Goal: Navigation & Orientation: Find specific page/section

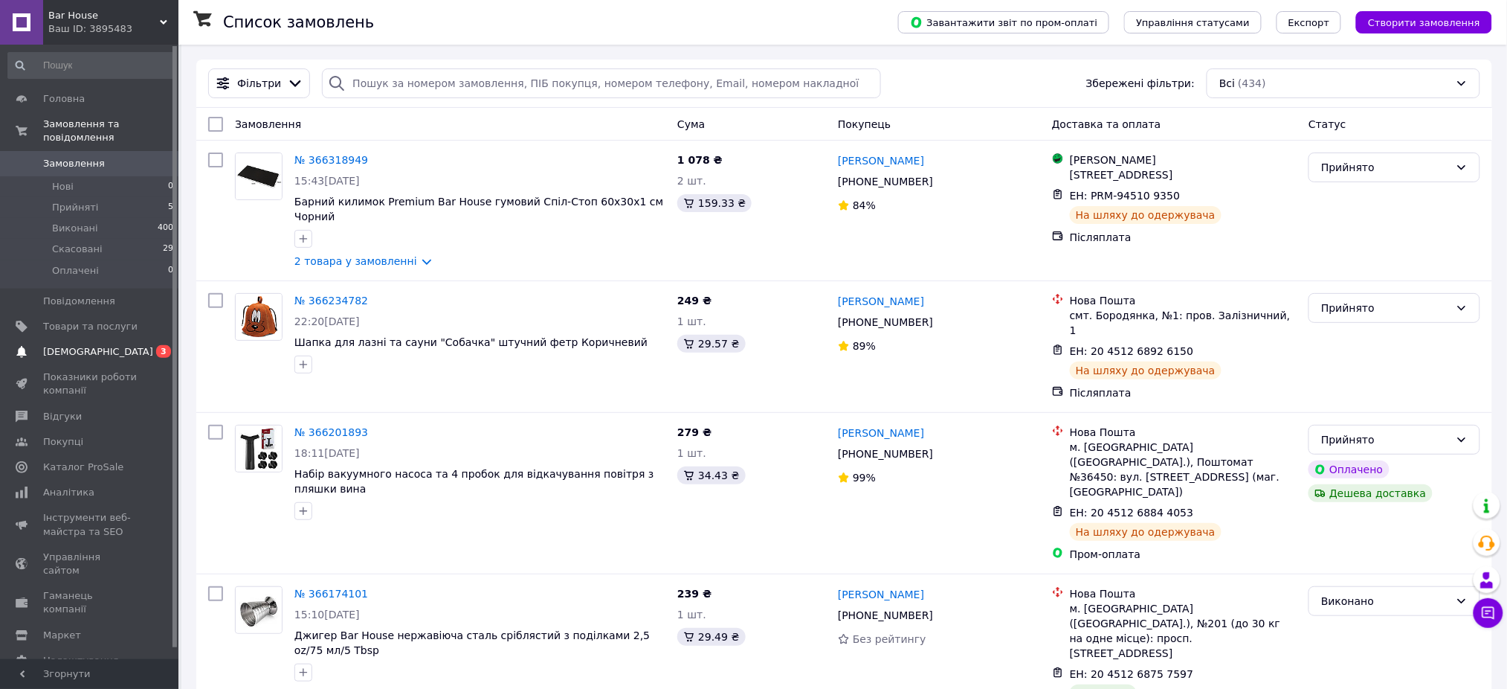
click at [77, 345] on span "[DEMOGRAPHIC_DATA]" at bounding box center [98, 351] width 110 height 13
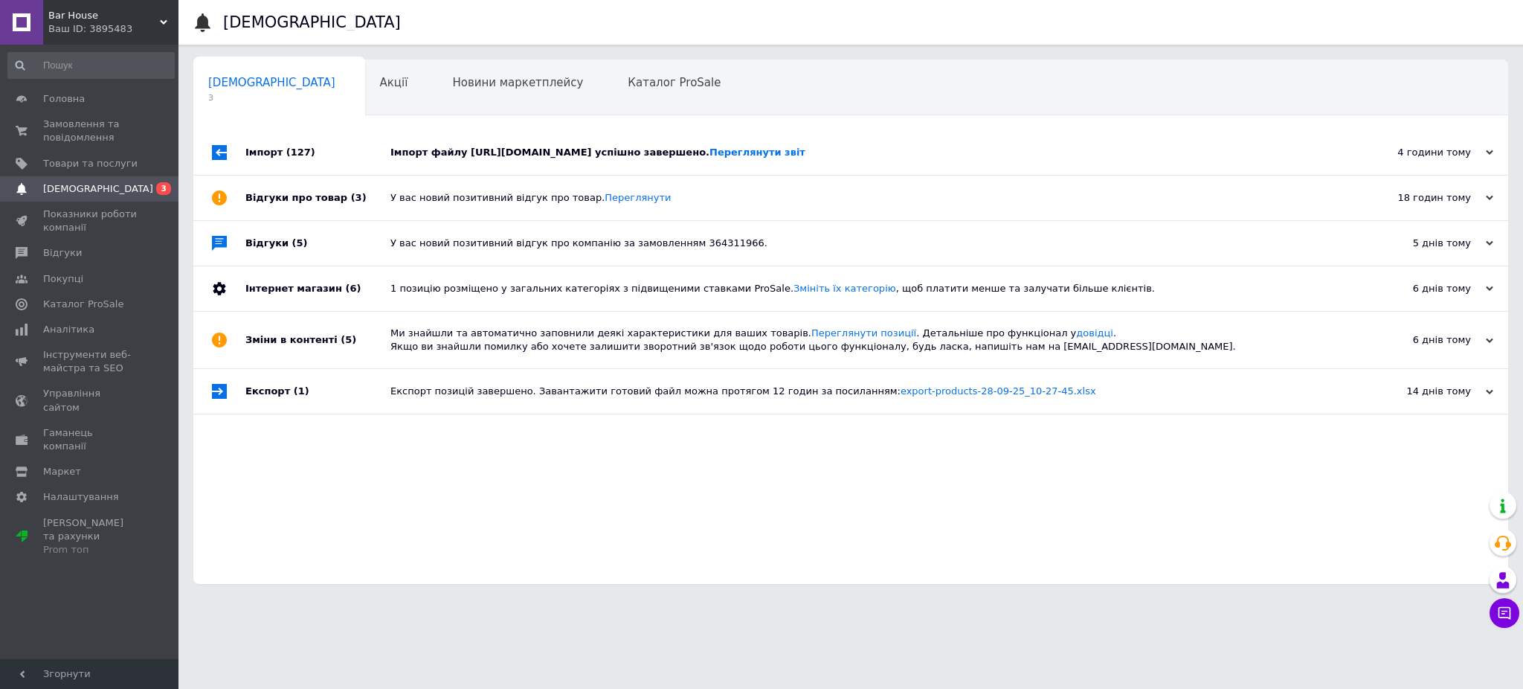
click at [422, 128] on div "Сповіщення 3 Акції 0 Новини маркетплейсу 0 Каталог ProSale 0 Навчання та заходи…" at bounding box center [850, 321] width 1315 height 524
click at [429, 148] on div "Імпорт файлу https://presto-ps.ua/index.php?route=extension/feed/prom_roznica у…" at bounding box center [867, 152] width 954 height 13
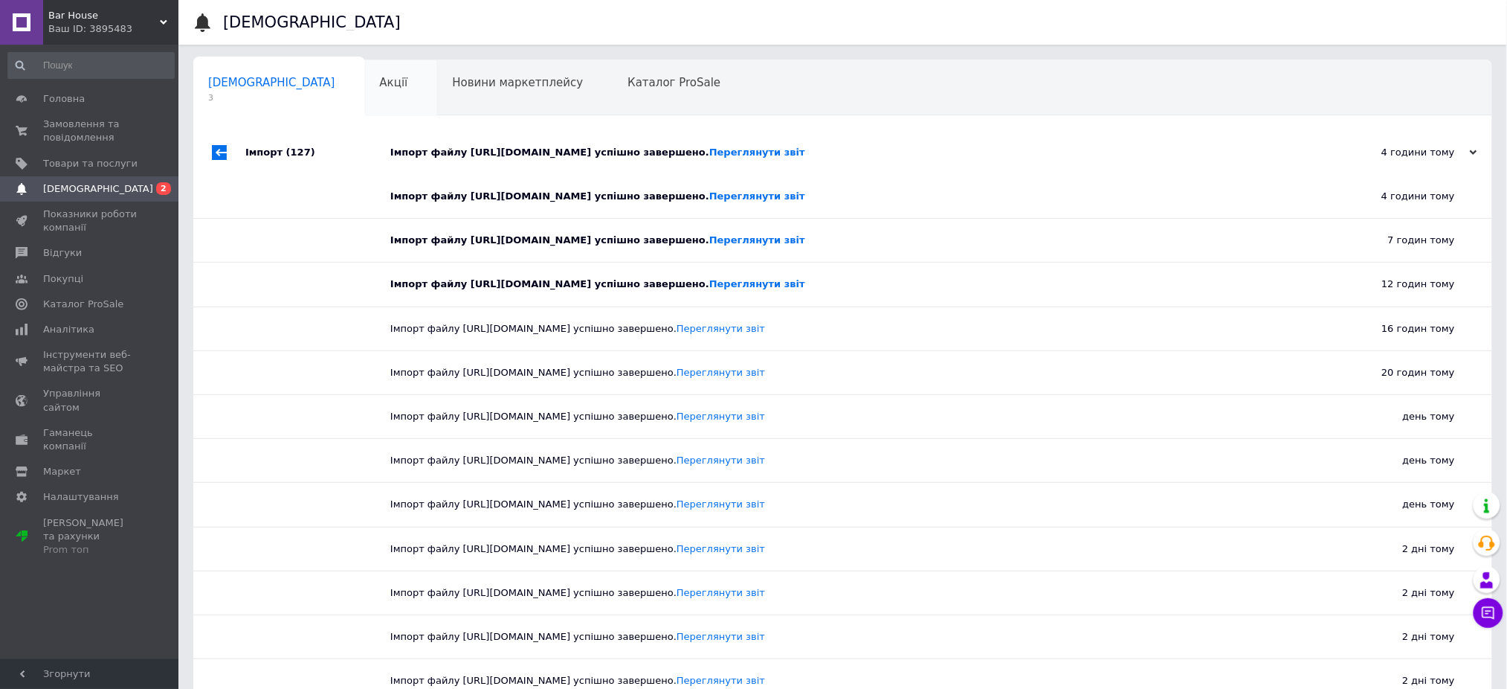
click at [365, 90] on div "Акції 0" at bounding box center [401, 88] width 73 height 57
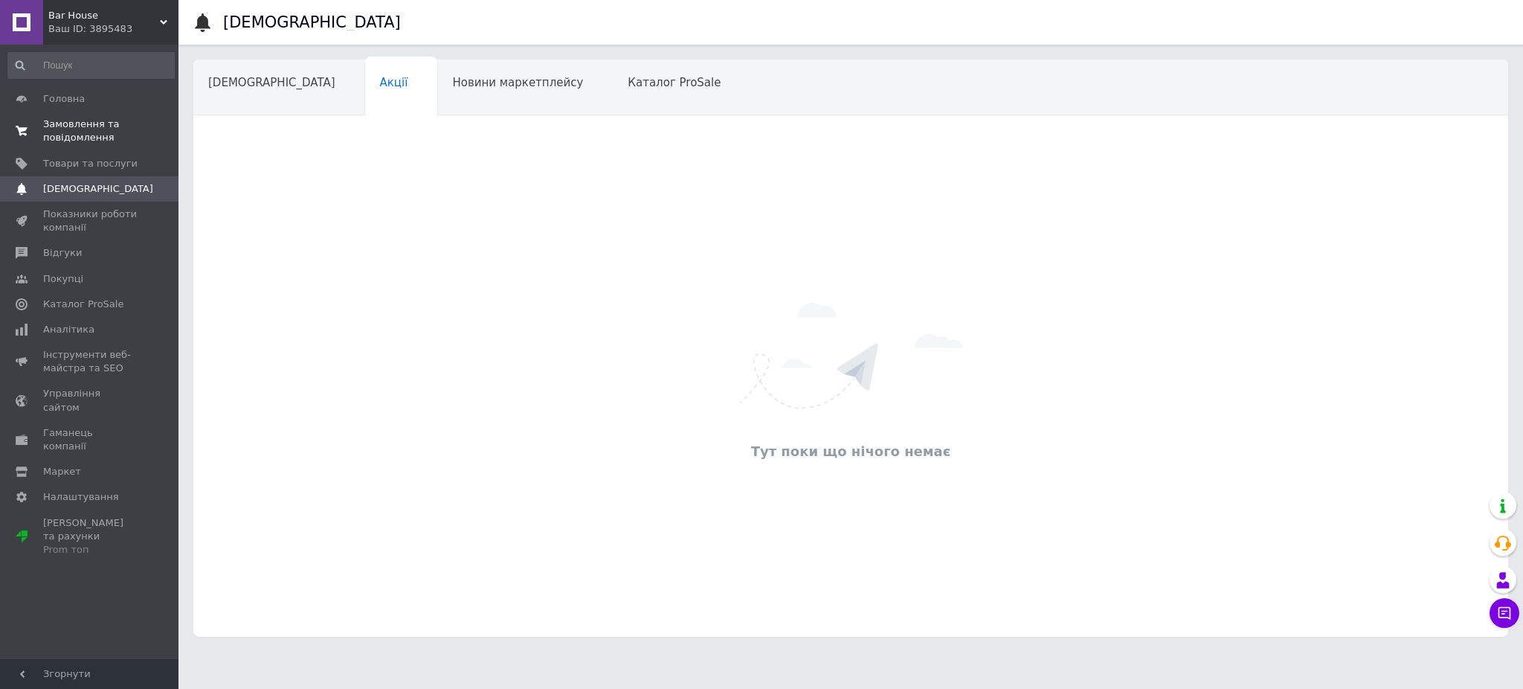
click at [84, 126] on span "Замовлення та повідомлення" at bounding box center [90, 130] width 94 height 27
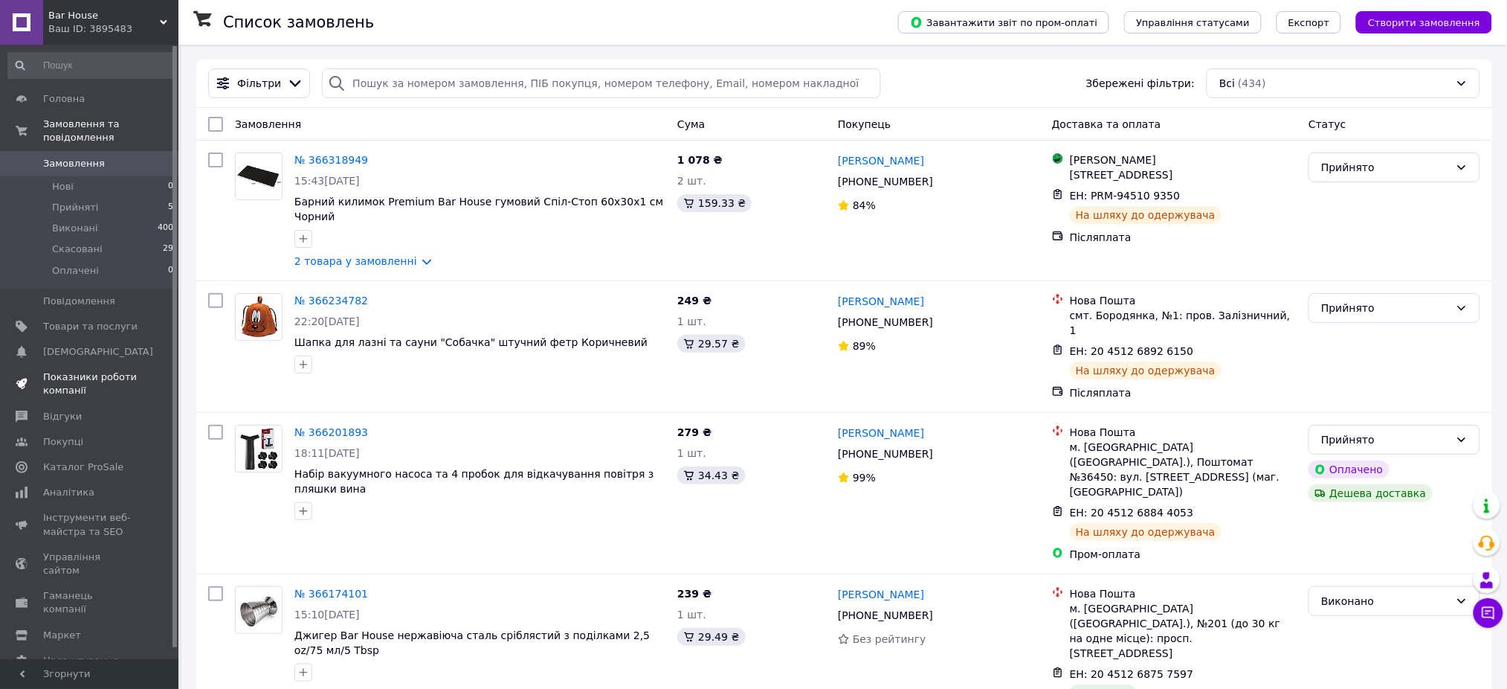
click at [74, 370] on span "Показники роботи компанії" at bounding box center [90, 383] width 94 height 27
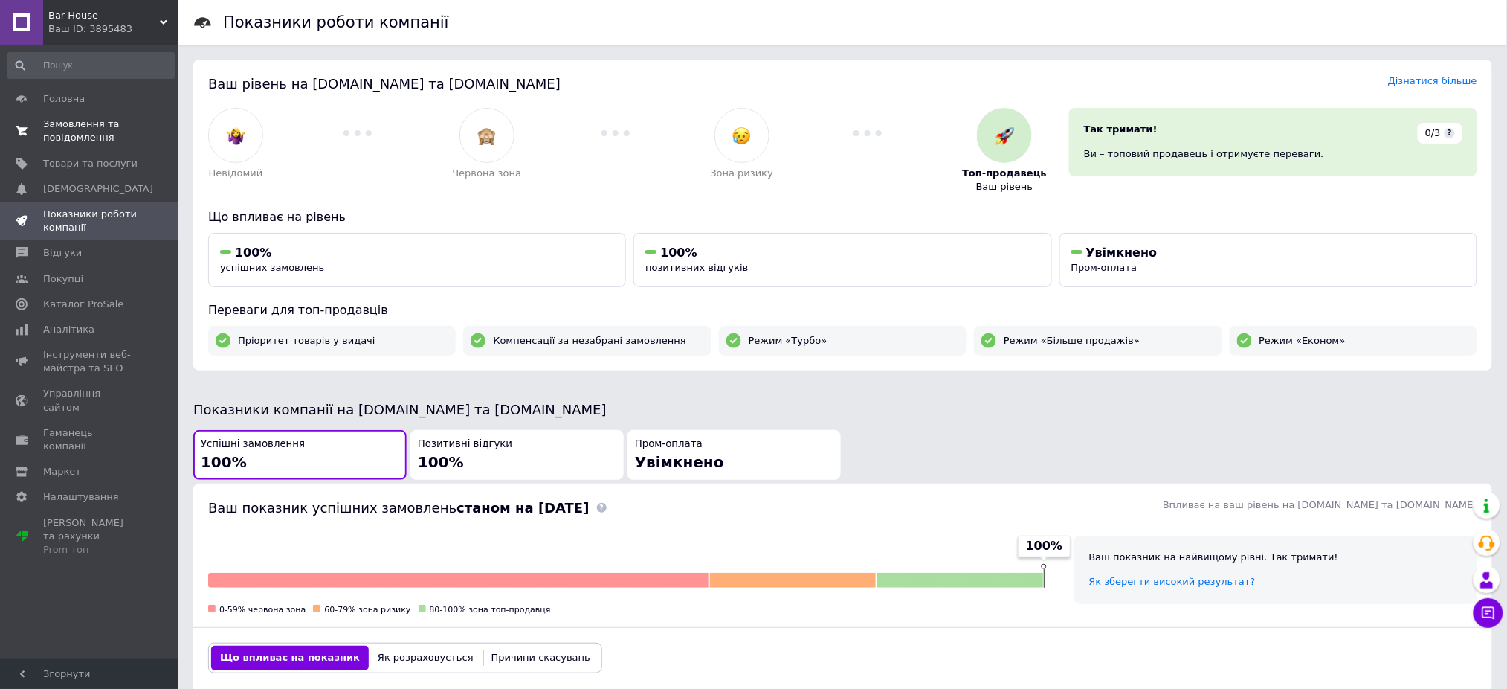
click at [79, 123] on span "Замовлення та повідомлення" at bounding box center [90, 130] width 94 height 27
